Goal: Navigation & Orientation: Find specific page/section

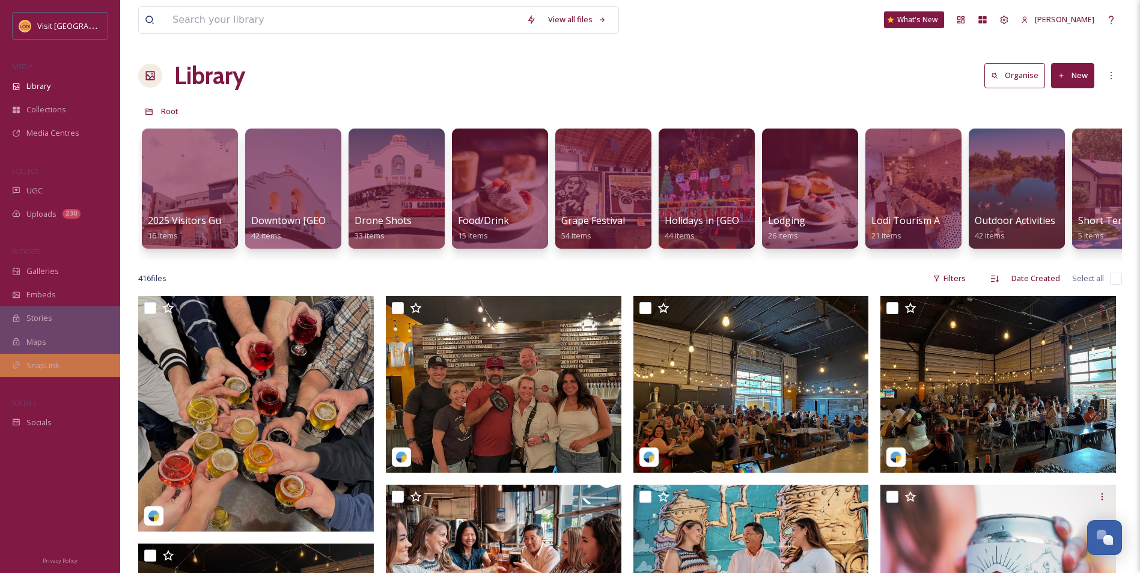
click at [79, 371] on div "SnapLink" at bounding box center [60, 365] width 120 height 23
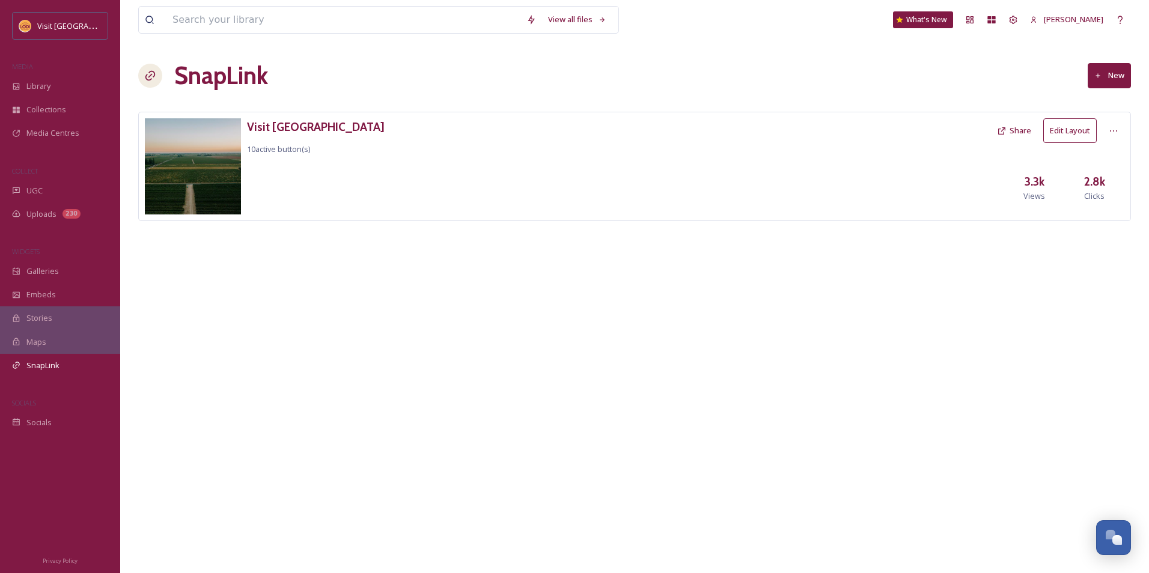
click at [1084, 141] on button "Edit Layout" at bounding box center [1069, 130] width 53 height 25
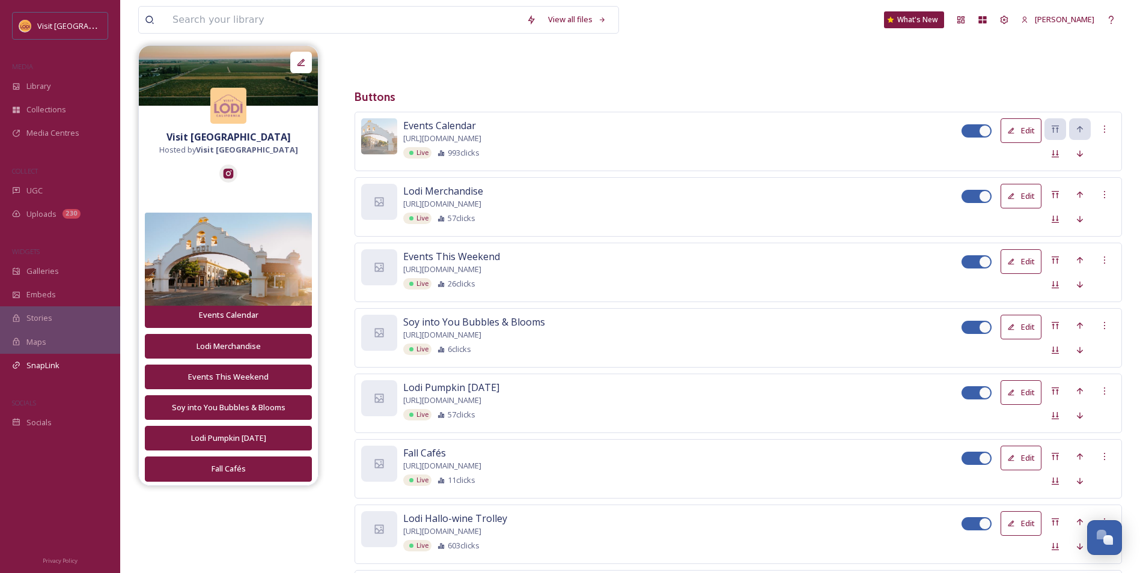
scroll to position [240, 0]
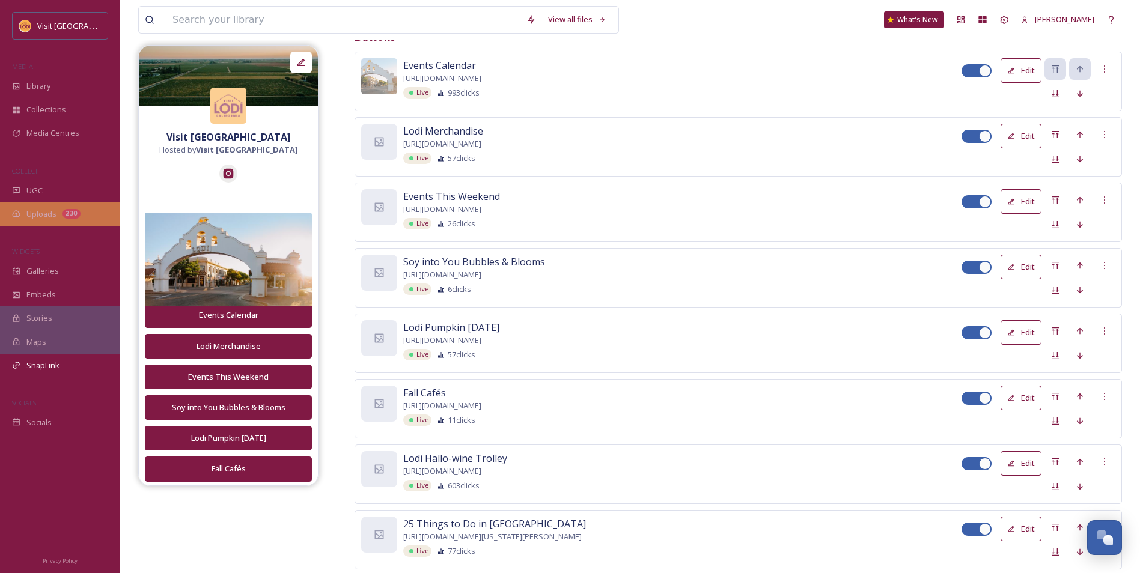
click at [32, 206] on div "Uploads 230" at bounding box center [60, 214] width 120 height 23
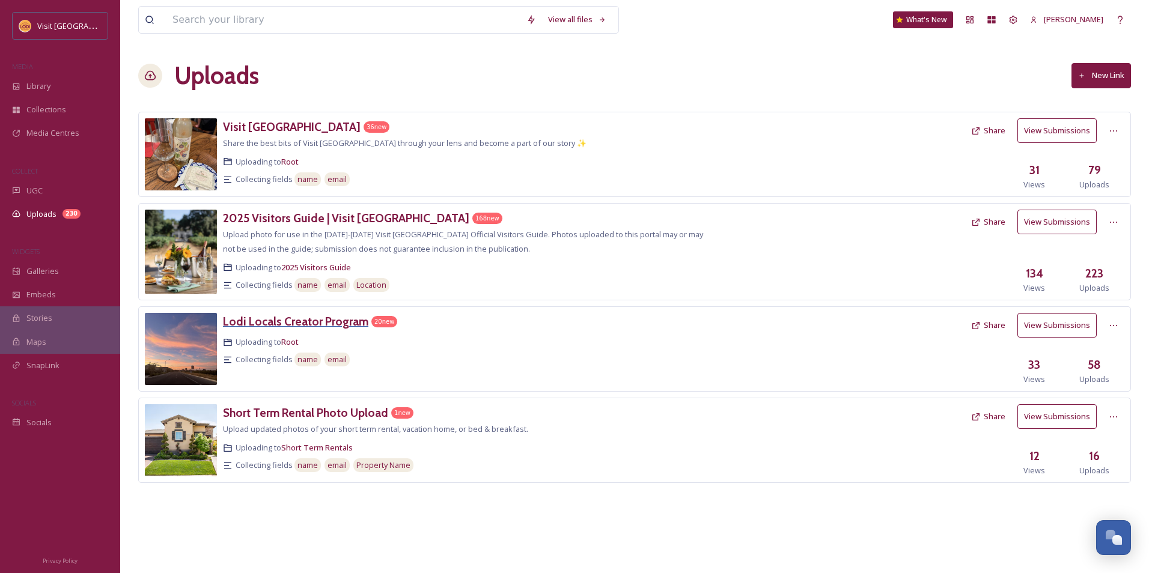
click at [314, 325] on h3 "Lodi Locals Creator Program" at bounding box center [295, 321] width 145 height 14
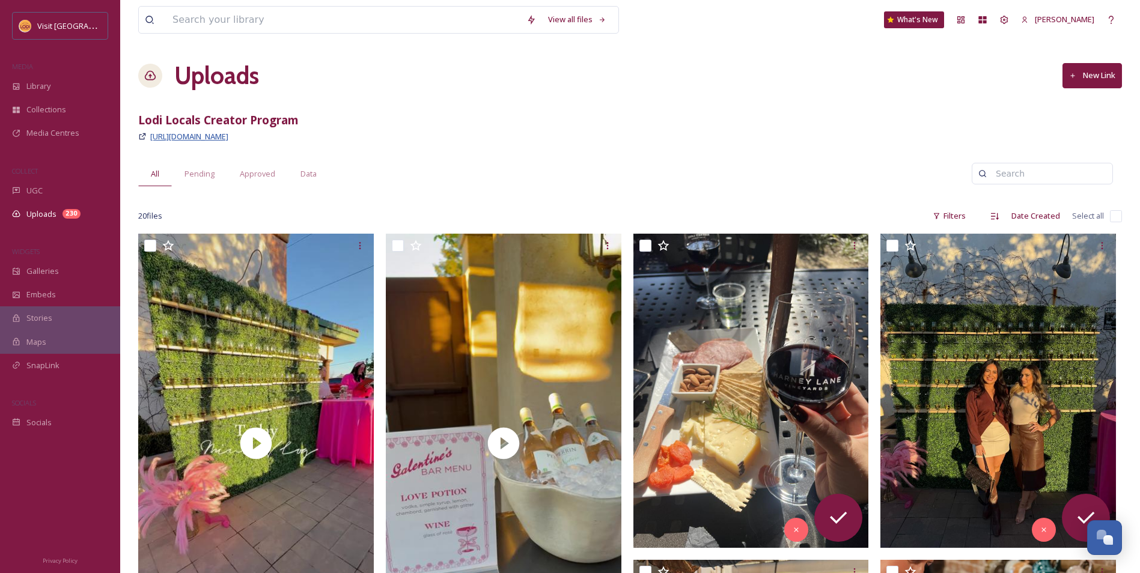
click at [206, 133] on span "[URL][DOMAIN_NAME]" at bounding box center [189, 136] width 78 height 11
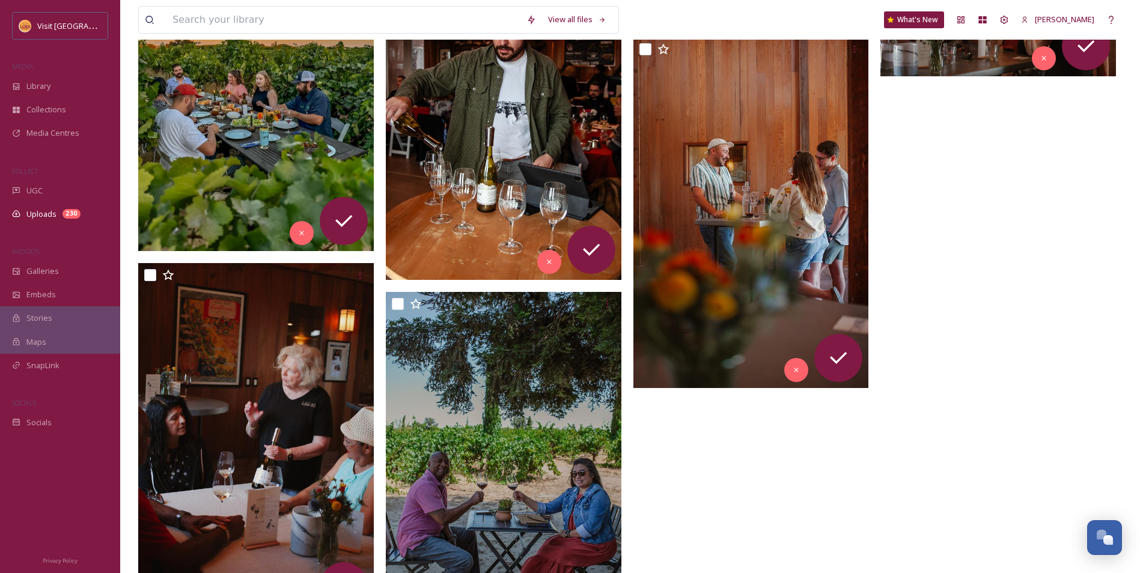
scroll to position [1287, 0]
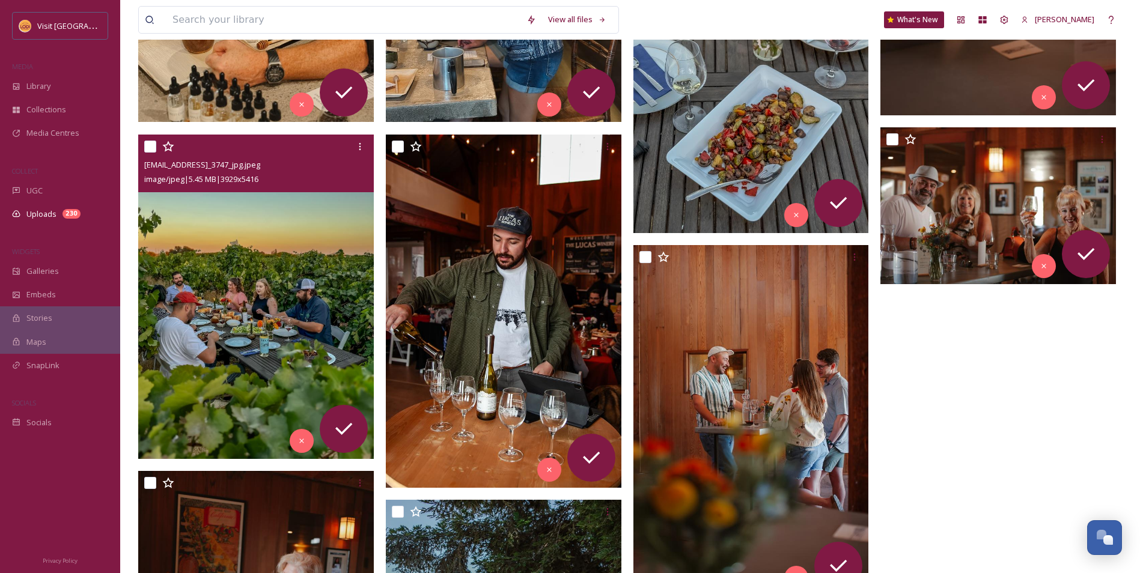
click at [302, 285] on img at bounding box center [256, 296] width 236 height 325
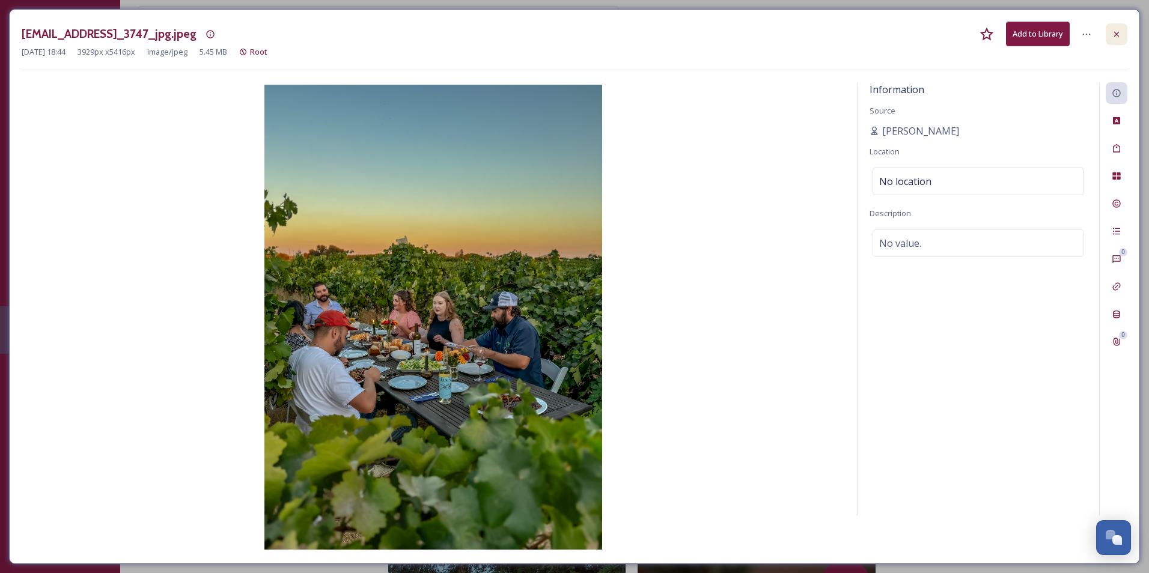
click at [1125, 32] on div at bounding box center [1117, 34] width 22 height 22
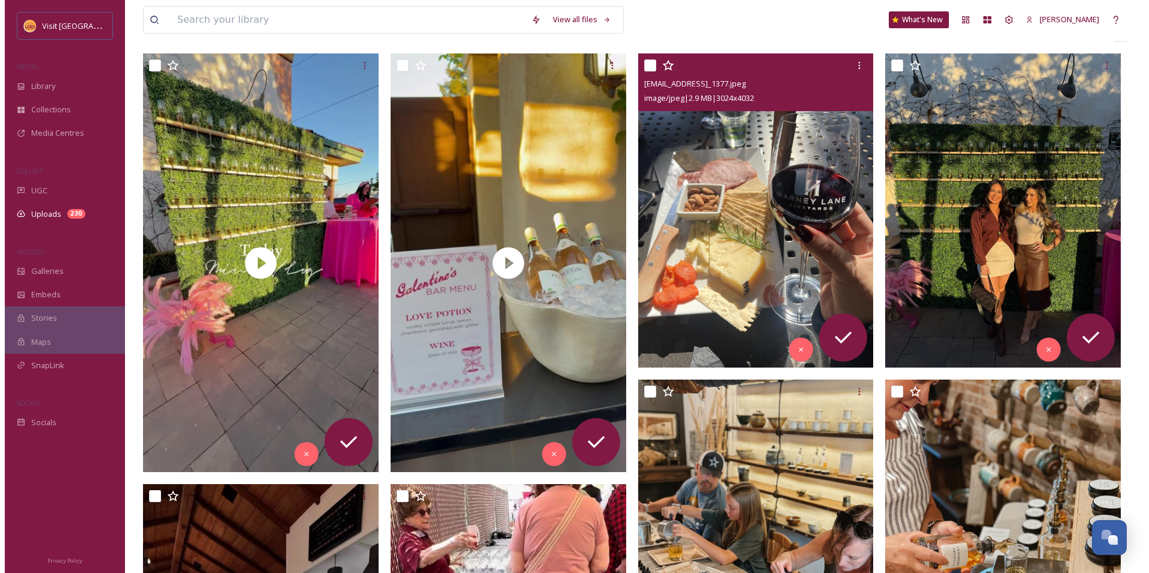
scroll to position [300, 0]
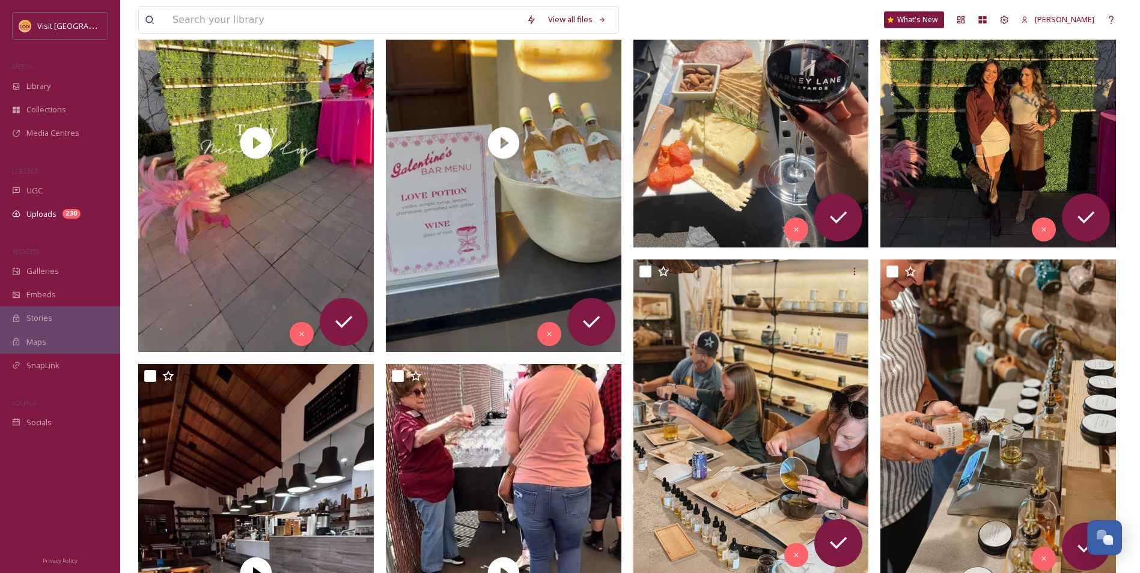
click at [958, 186] on img at bounding box center [998, 90] width 236 height 314
